Goal: Transaction & Acquisition: Purchase product/service

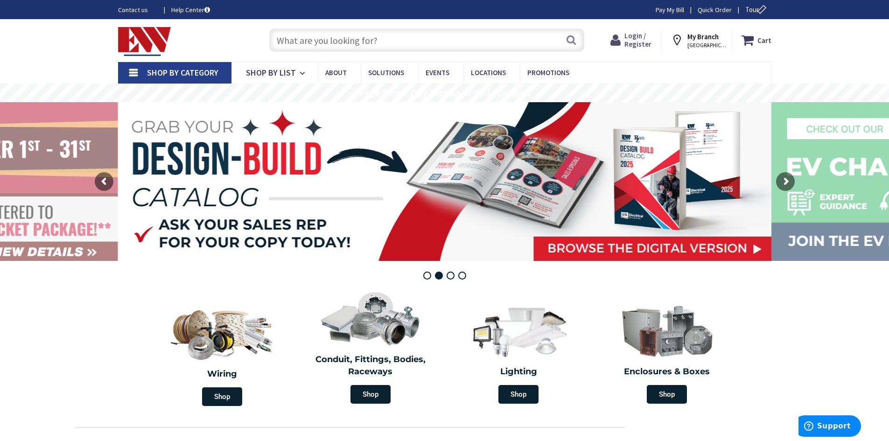
click at [637, 35] on span "Login / Register" at bounding box center [637, 39] width 27 height 17
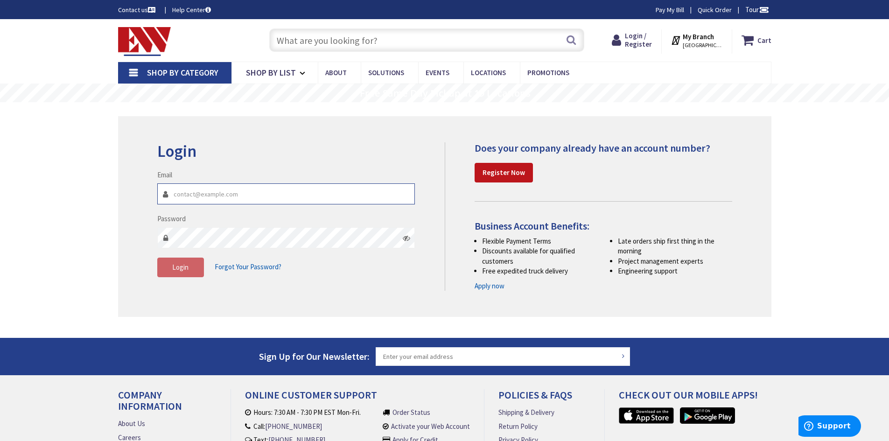
type input "[PERSON_NAME][EMAIL_ADDRESS][PERSON_NAME][DOMAIN_NAME]"
click at [181, 265] on span "Login" at bounding box center [180, 267] width 16 height 9
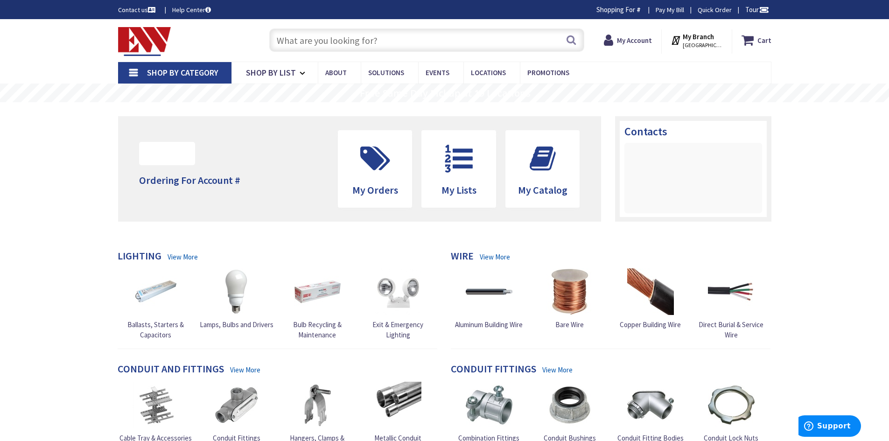
click at [296, 42] on input "text" at bounding box center [426, 39] width 315 height 23
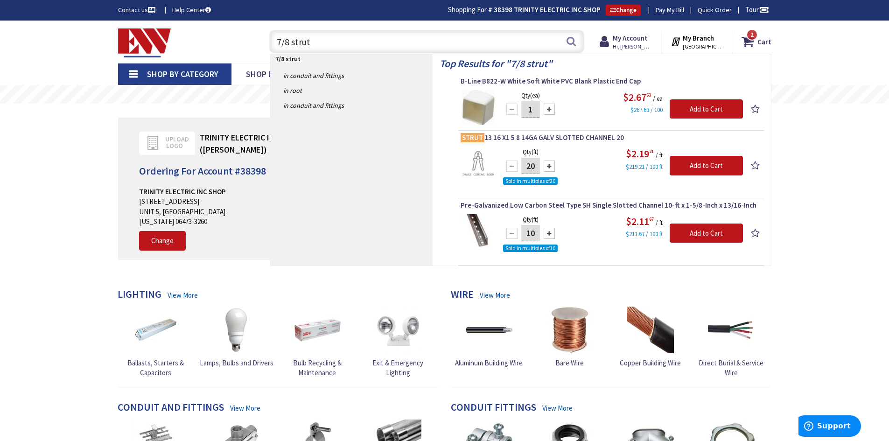
drag, startPoint x: 289, startPoint y: 43, endPoint x: 268, endPoint y: 37, distance: 22.0
click at [268, 37] on div "7/8 strut 7/8 strut Search" at bounding box center [424, 41] width 320 height 30
click at [313, 43] on input "7/8 strut" at bounding box center [426, 41] width 315 height 23
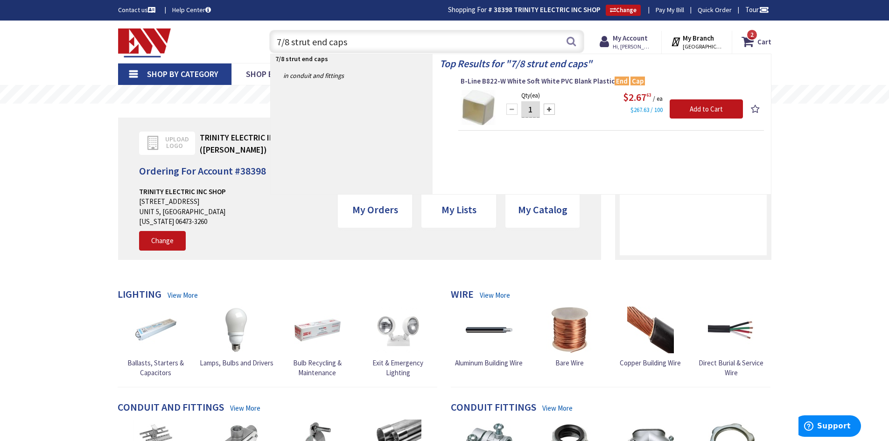
drag, startPoint x: 351, startPoint y: 42, endPoint x: 273, endPoint y: 37, distance: 77.6
click at [273, 37] on input "7/8 strut end caps" at bounding box center [426, 41] width 315 height 23
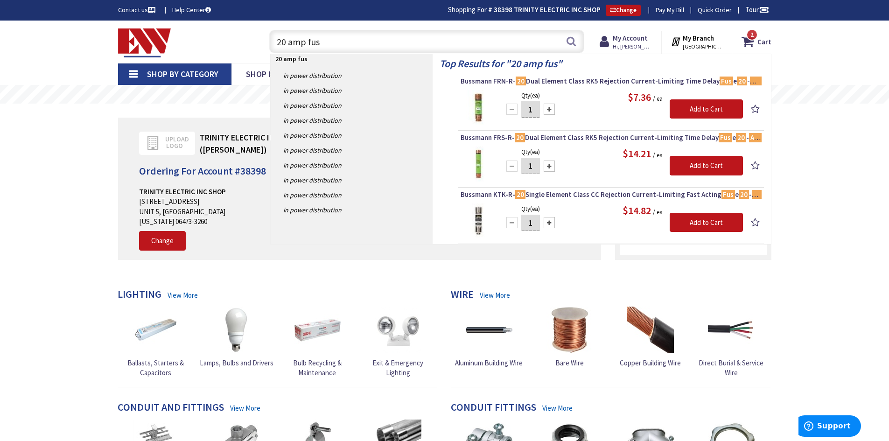
drag, startPoint x: 320, startPoint y: 41, endPoint x: 256, endPoint y: 40, distance: 64.4
click at [256, 40] on div "Toggle Nav 20 amp fus 20 amp fus Search 2 2 2 items Cart My Cart 2" at bounding box center [444, 41] width 667 height 31
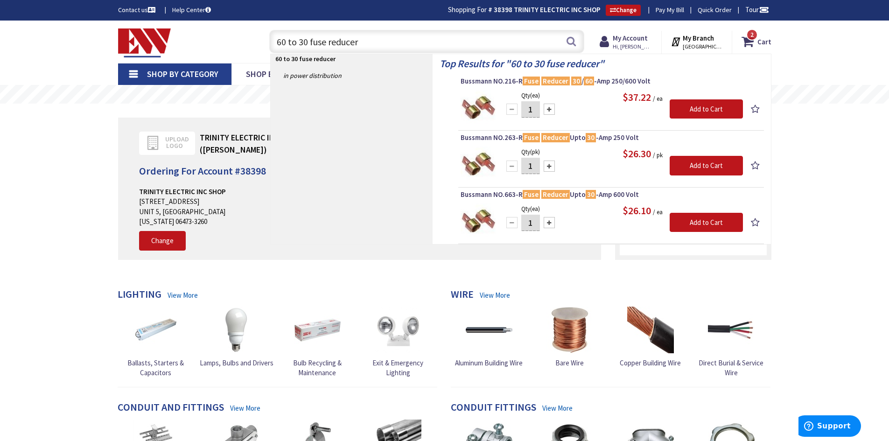
drag, startPoint x: 359, startPoint y: 39, endPoint x: 274, endPoint y: 35, distance: 85.5
click at [274, 35] on input "60 to 30 fuse reducer" at bounding box center [426, 41] width 315 height 23
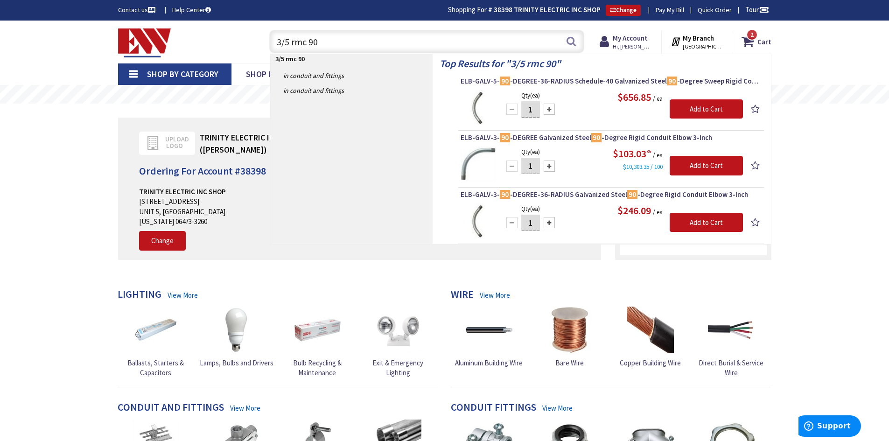
click at [290, 42] on input "3/5 rmc 90" at bounding box center [426, 41] width 315 height 23
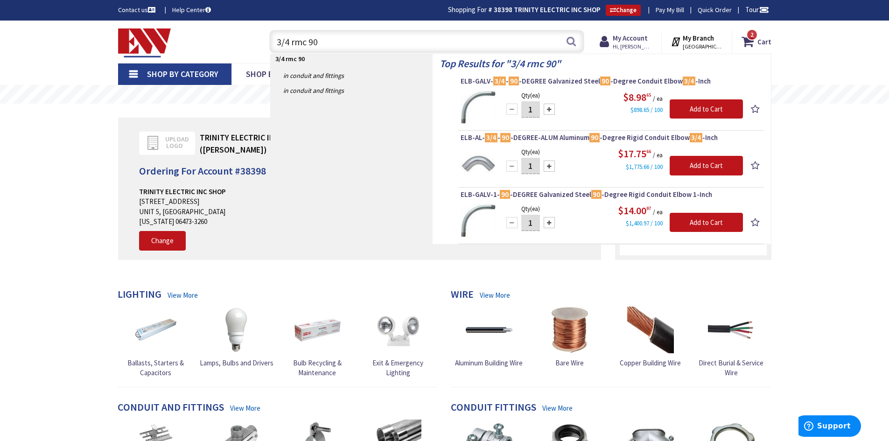
drag, startPoint x: 320, startPoint y: 42, endPoint x: 267, endPoint y: 42, distance: 53.2
click at [267, 42] on div "3/4 rmc 90 3/4 rmc 90 Search" at bounding box center [424, 41] width 320 height 30
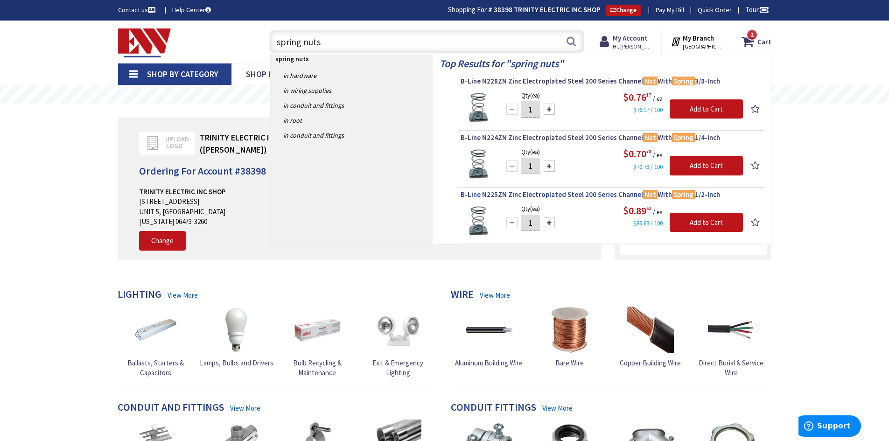
type input "spring nuts"
